Goal: Navigation & Orientation: Find specific page/section

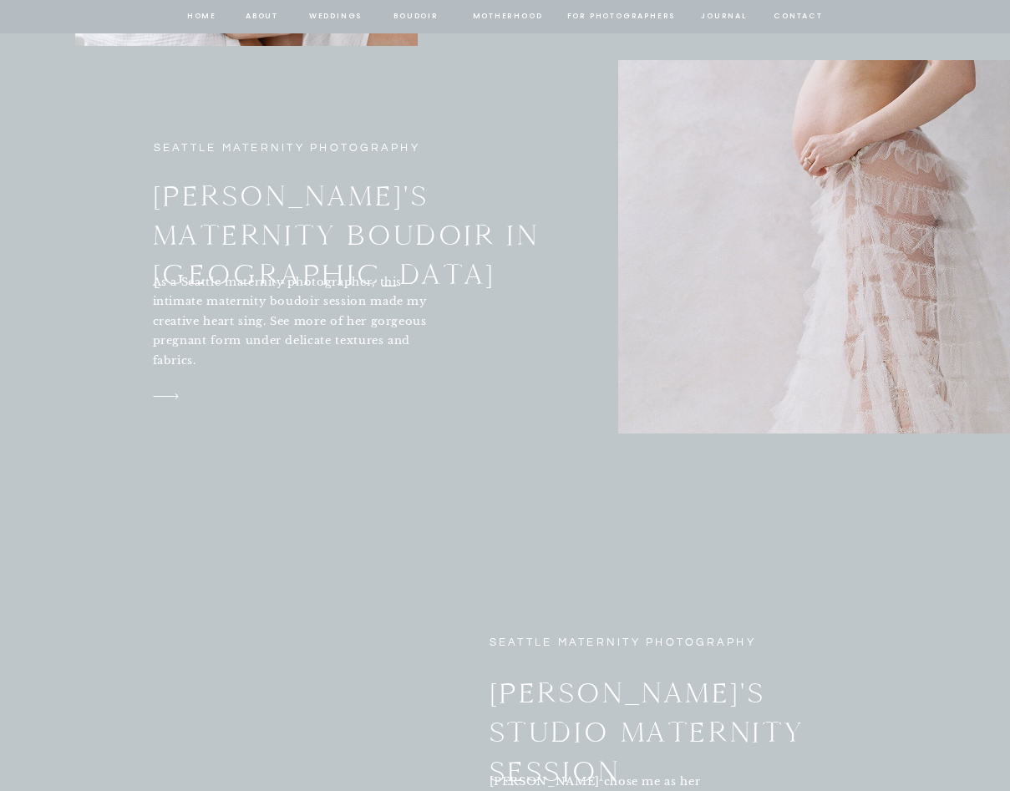
scroll to position [6314, 0]
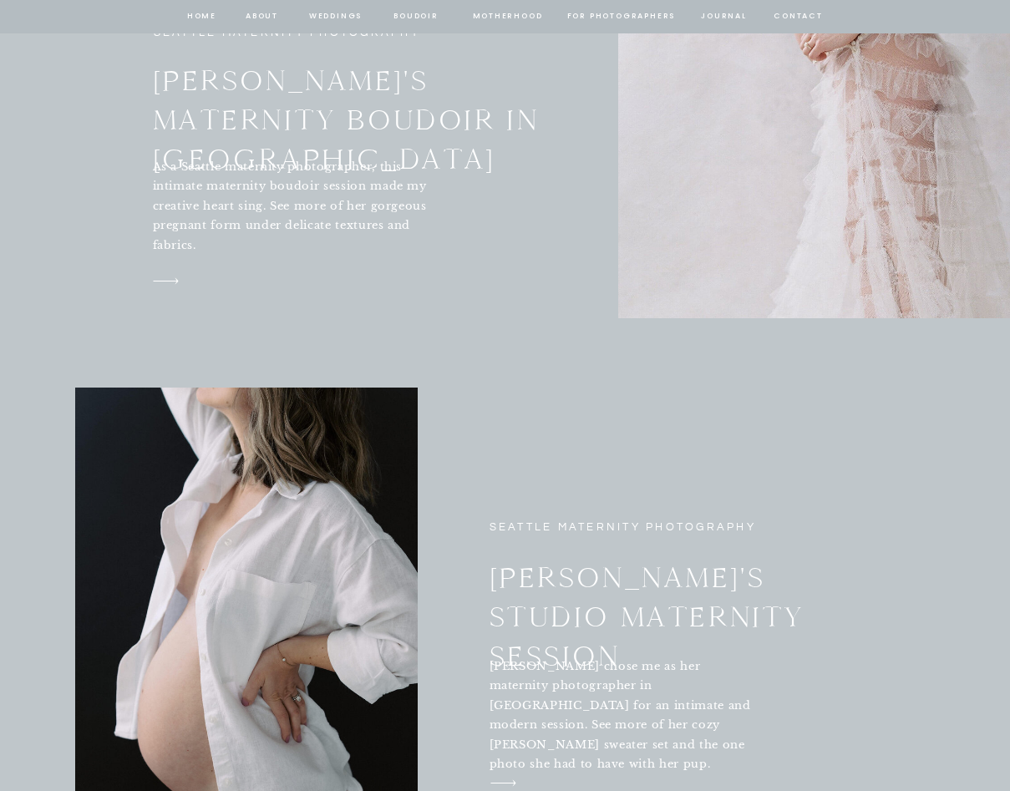
click at [786, 235] on div at bounding box center [873, 131] width 510 height 373
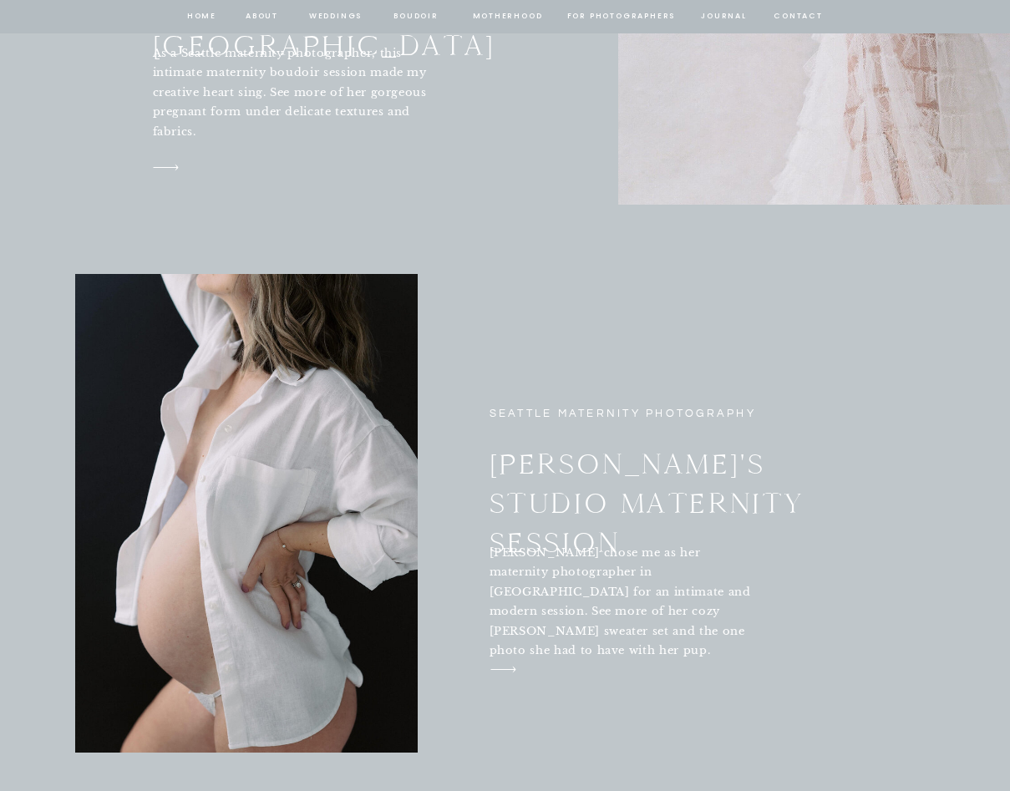
scroll to position [6537, 0]
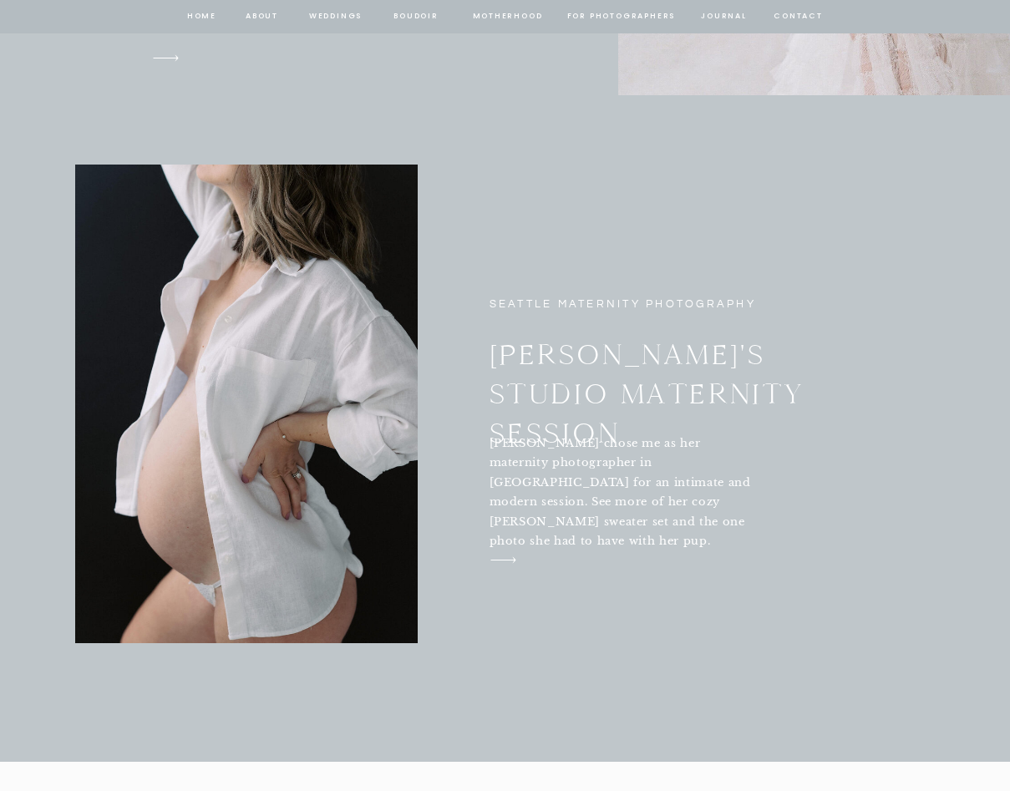
click at [285, 372] on div at bounding box center [246, 403] width 342 height 478
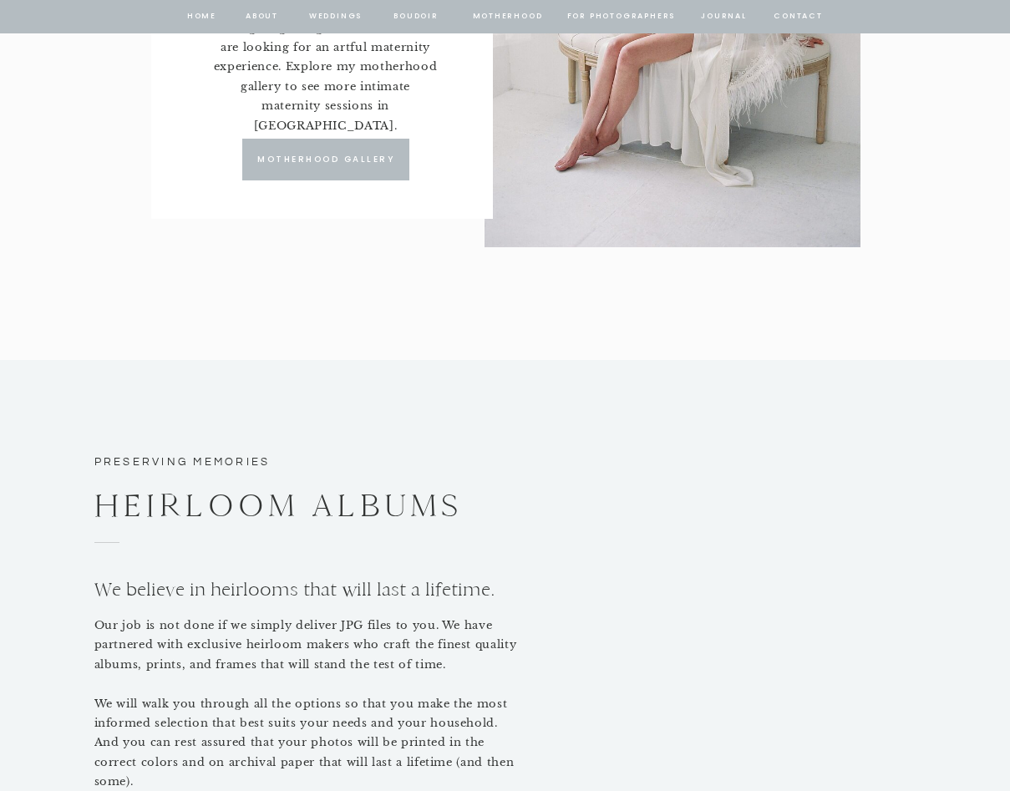
scroll to position [7437, 0]
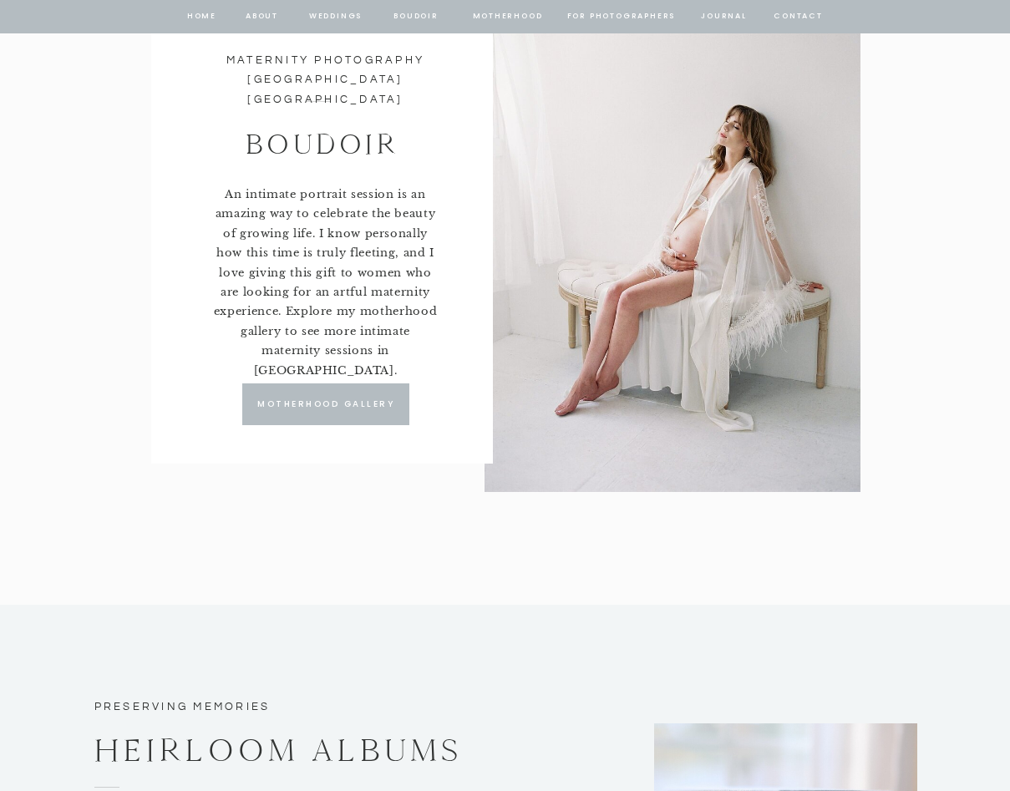
click at [308, 415] on div at bounding box center [325, 404] width 167 height 42
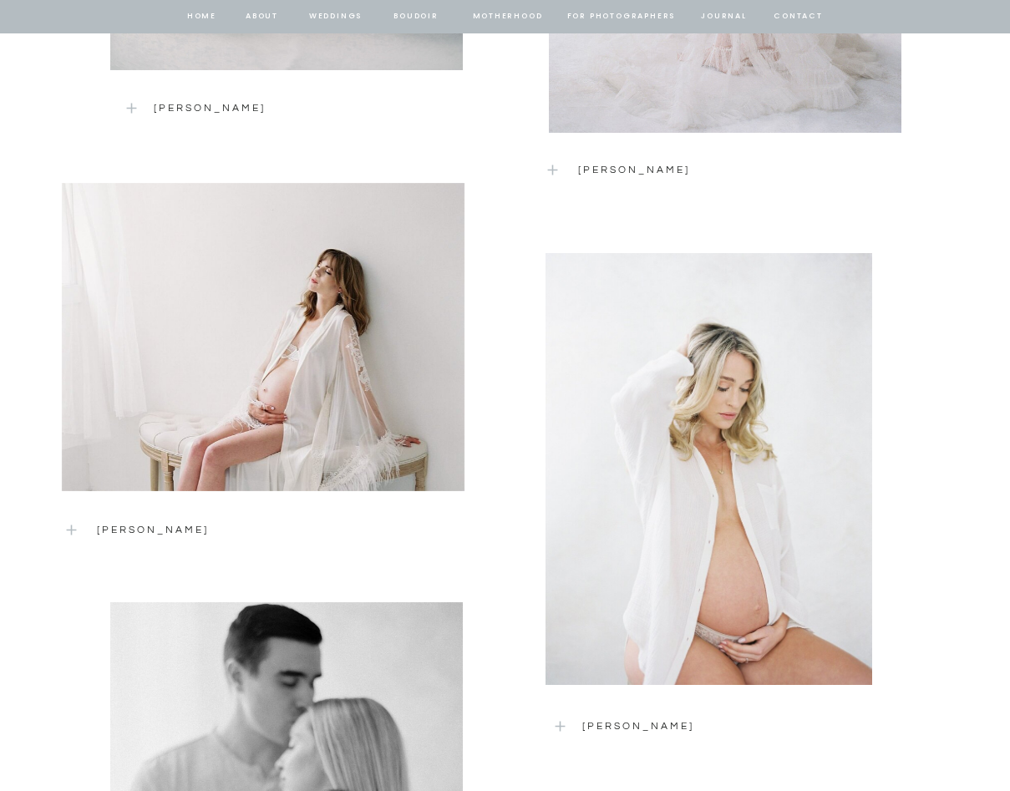
scroll to position [2076, 0]
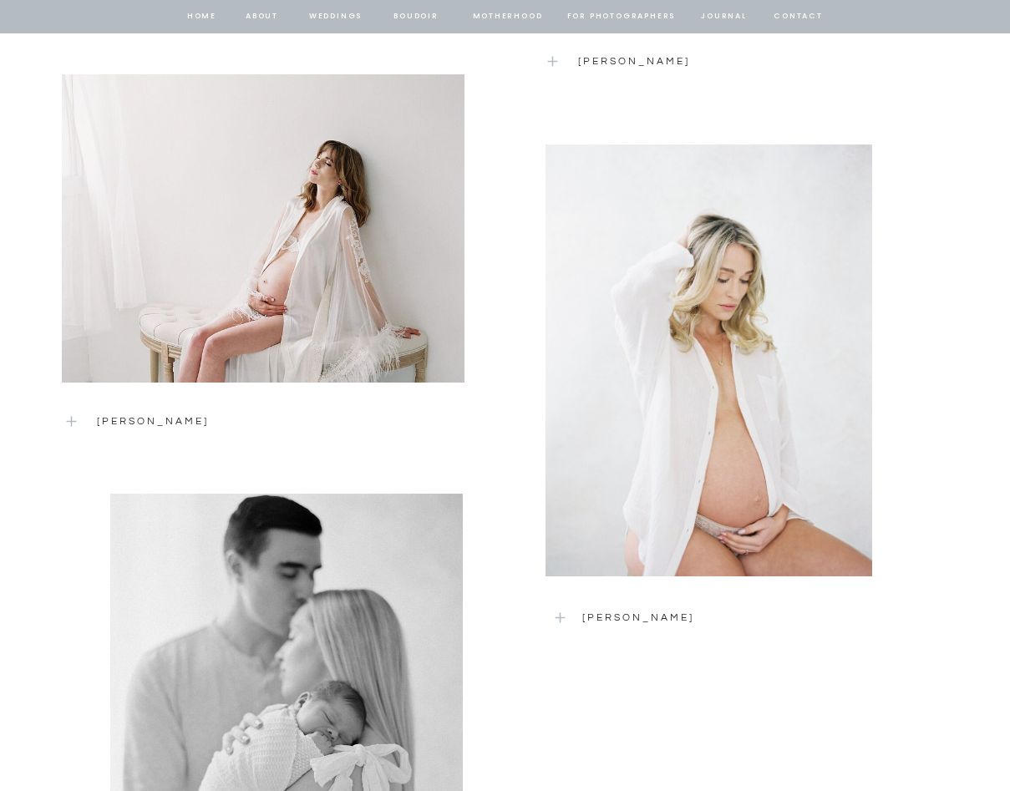
click at [766, 466] on div at bounding box center [708, 360] width 326 height 432
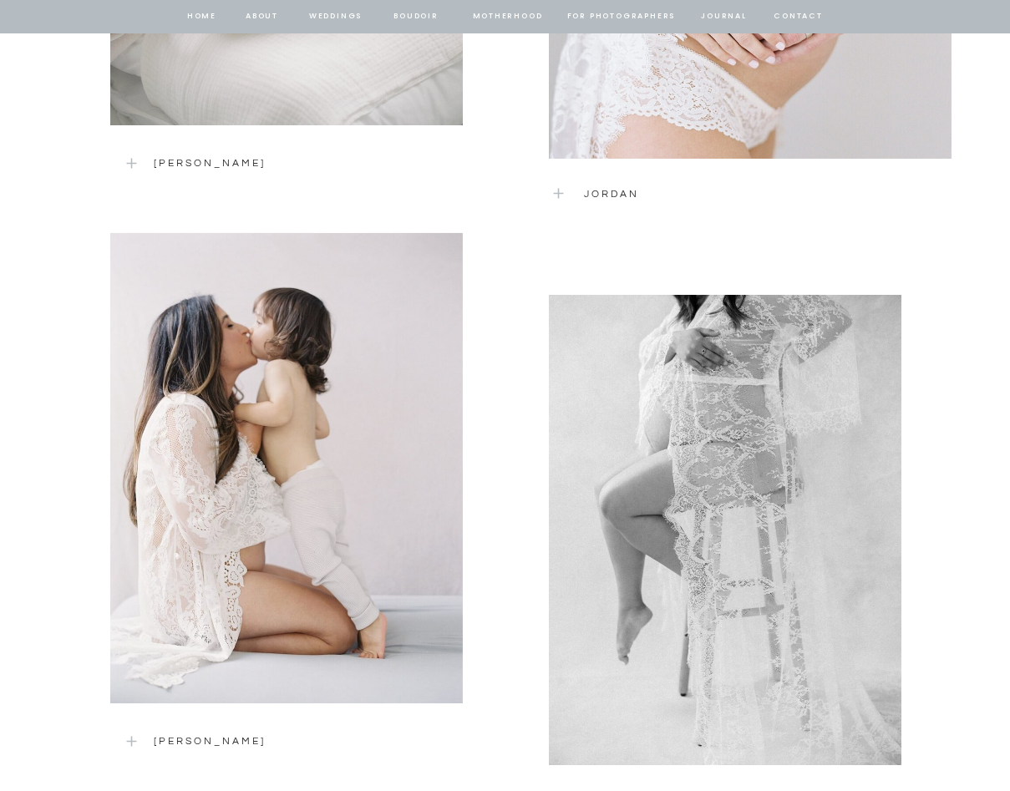
scroll to position [3059, 0]
